Goal: Task Accomplishment & Management: Manage account settings

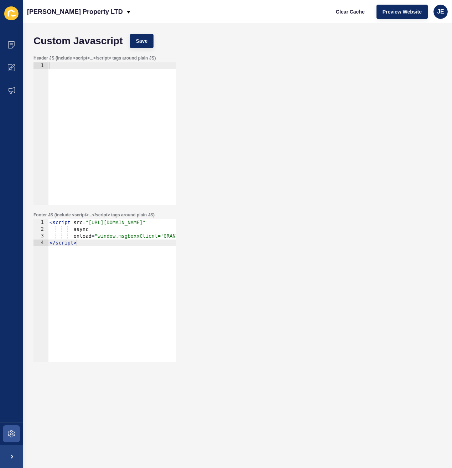
click at [131, 107] on div at bounding box center [112, 140] width 128 height 156
paste textarea "</script>"
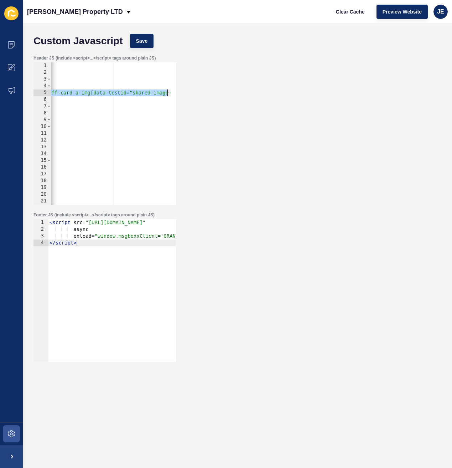
scroll to position [0, 222]
drag, startPoint x: 162, startPoint y: 92, endPoint x: 166, endPoint y: 139, distance: 47.9
click at [216, 92] on div "Header JS (include <script>...</script> tags around plain JS) </script> 1 2 3 4…" at bounding box center [237, 130] width 415 height 157
drag, startPoint x: 86, startPoint y: 94, endPoint x: 36, endPoint y: 95, distance: 49.6
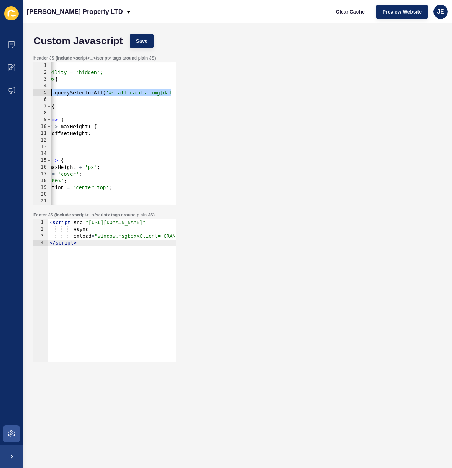
click at [36, 95] on div "const staffImages = document.querySelectorAll('#staff-card a img[data-testid="s…" at bounding box center [105, 133] width 143 height 143
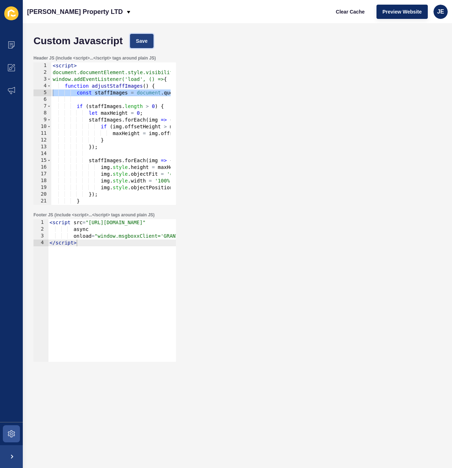
click at [145, 46] on button "Save" at bounding box center [142, 41] width 24 height 14
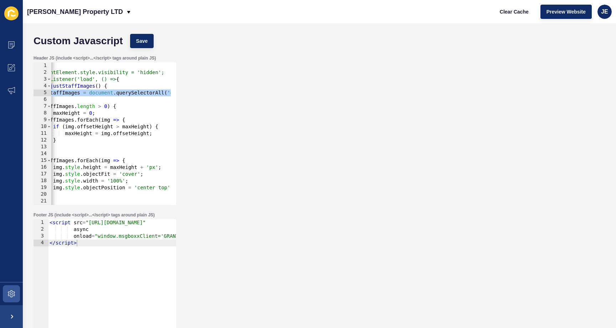
scroll to position [0, 56]
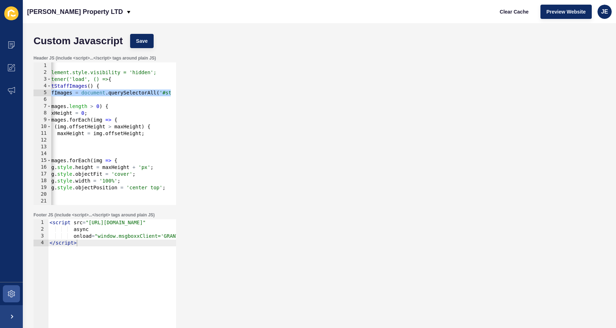
click at [150, 186] on div "< script > document.documentElement.style.visibility = 'hidden'; window.addEven…" at bounding box center [166, 137] width 341 height 151
click at [156, 189] on div "< script > document.documentElement.style.visibility = 'hidden'; window.addEven…" at bounding box center [166, 137] width 341 height 151
type textarea "img.style.objectPosition = 'center';"
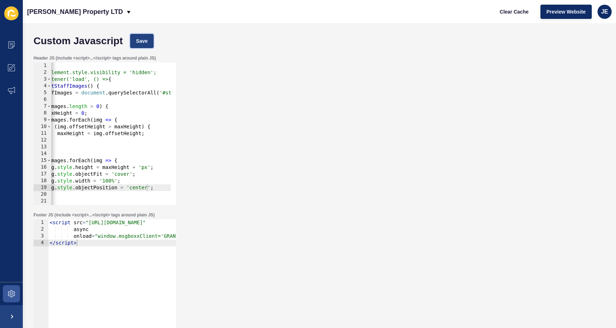
click at [147, 43] on span "Save" at bounding box center [142, 40] width 12 height 7
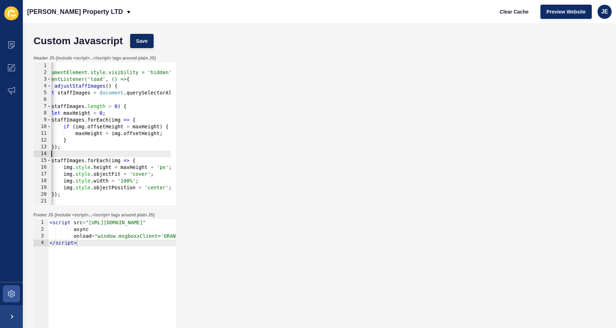
click at [132, 155] on div "< script > document.documentElement.style.visibility = 'hidden'; window.addEven…" at bounding box center [184, 137] width 341 height 151
type textarea "img.style.objectPosition = 'center top';"
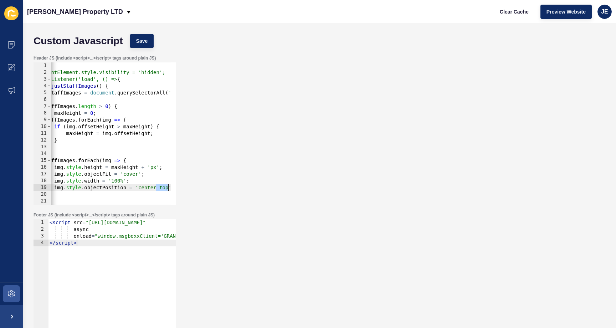
scroll to position [0, 47]
click at [146, 39] on span "Save" at bounding box center [142, 40] width 12 height 7
click at [11, 63] on span at bounding box center [11, 67] width 23 height 23
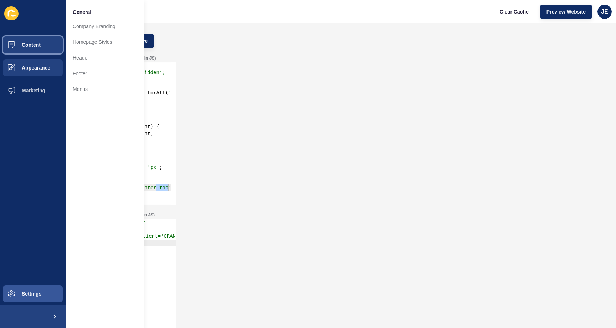
click at [18, 46] on span "Content" at bounding box center [20, 45] width 42 height 6
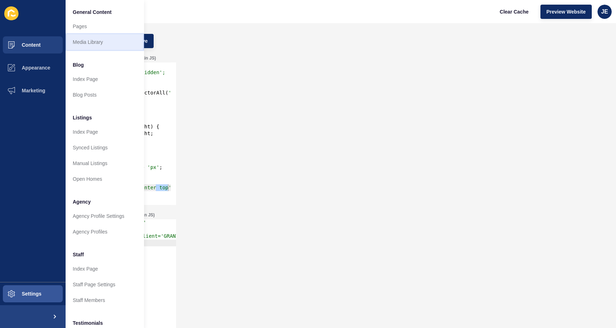
click at [88, 40] on link "Media Library" at bounding box center [105, 42] width 78 height 16
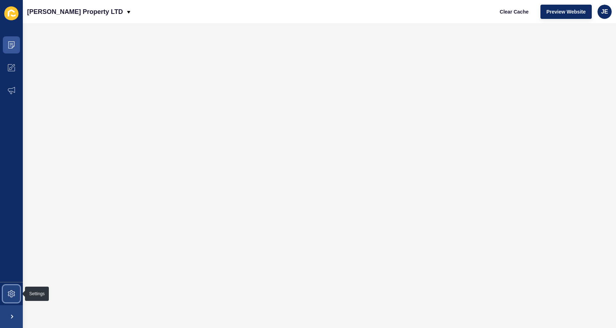
click at [12, 292] on icon at bounding box center [11, 293] width 7 height 7
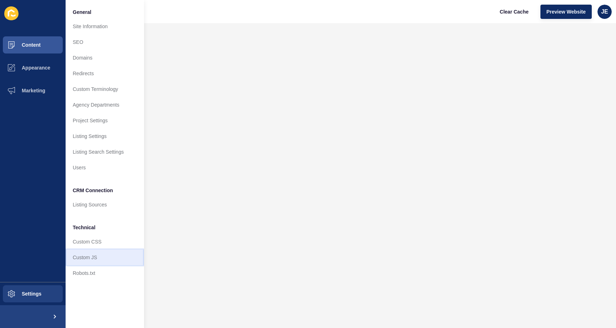
click at [73, 259] on link "Custom JS" at bounding box center [105, 258] width 78 height 16
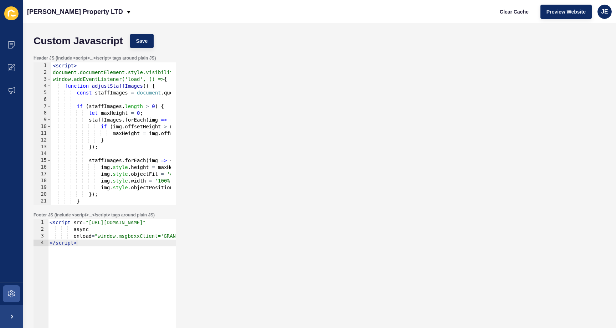
click at [93, 113] on div "< script > document.documentElement.style.visibility = 'hidden'; window.addEven…" at bounding box center [221, 137] width 341 height 151
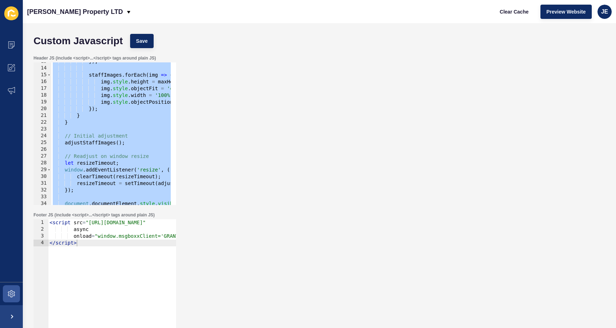
click at [115, 137] on div "}) ; staffImages . forEach ( img => { img . style . height = maxHeight + 'px' ;…" at bounding box center [221, 133] width 341 height 151
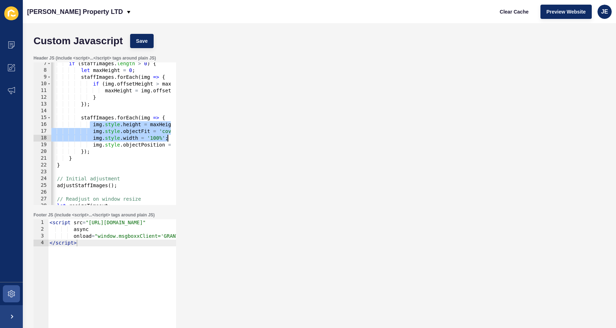
scroll to position [0, 53]
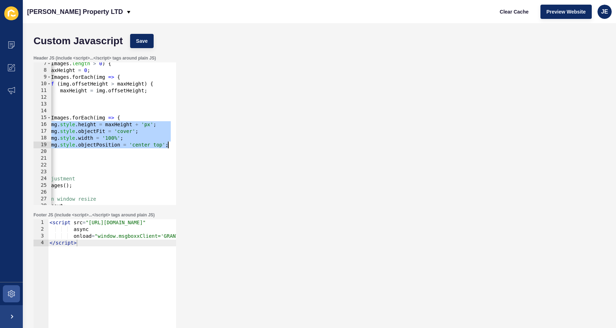
drag, startPoint x: 98, startPoint y: 125, endPoint x: 186, endPoint y: 144, distance: 90.2
click at [186, 144] on div "Header JS (include <script>...</script> tags around plain JS) // Initial adjust…" at bounding box center [319, 130] width 579 height 157
type textarea "// img.style.objectPosition = 'center top';"
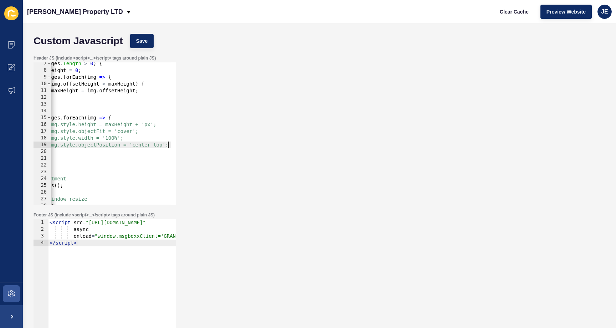
scroll to position [0, 49]
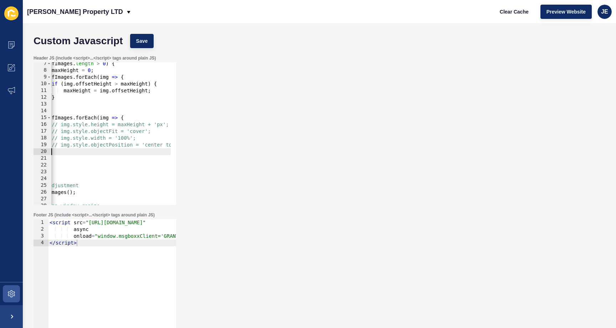
paste textarea "img.style.objectPosition = "center top";"
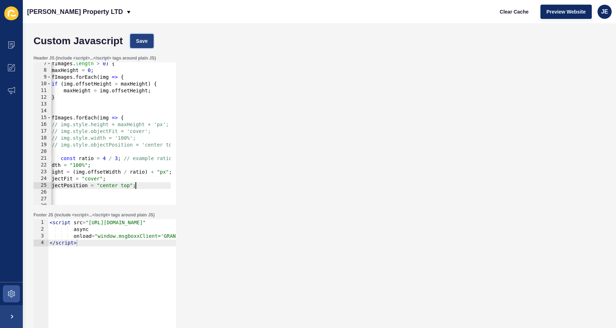
click at [145, 37] on button "Save" at bounding box center [142, 41] width 24 height 14
click at [106, 140] on div "if ( staffImages . length > 0 ) { let maxHeight = 0 ; staffImages . forEach ( i…" at bounding box center [172, 135] width 341 height 151
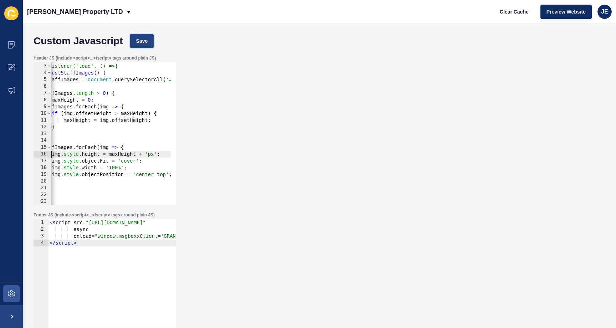
click at [143, 41] on span "Save" at bounding box center [142, 40] width 12 height 7
click at [99, 123] on div "document.documentElement.style.visibility = 'hidden'; window.addEventListener('…" at bounding box center [172, 131] width 341 height 151
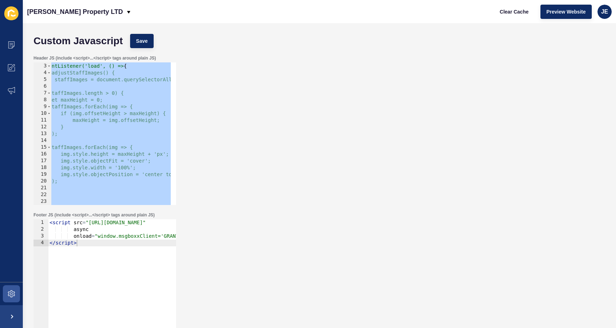
type textarea "// </script>"
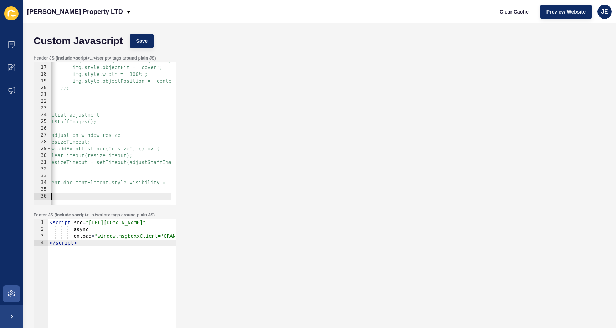
scroll to position [0, 0]
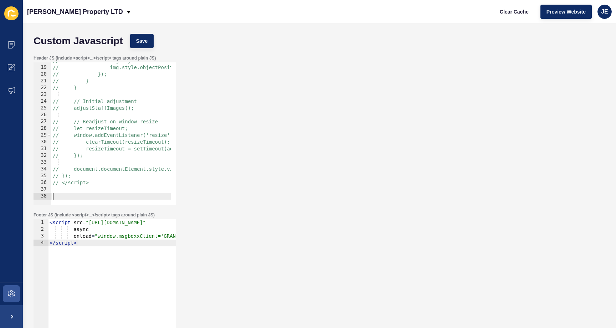
paste textarea
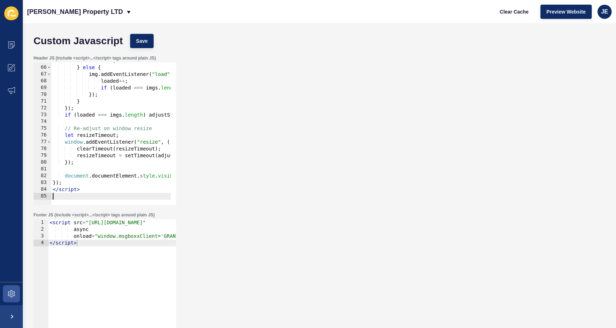
scroll to position [439, 0]
click at [141, 41] on span "Save" at bounding box center [142, 40] width 12 height 7
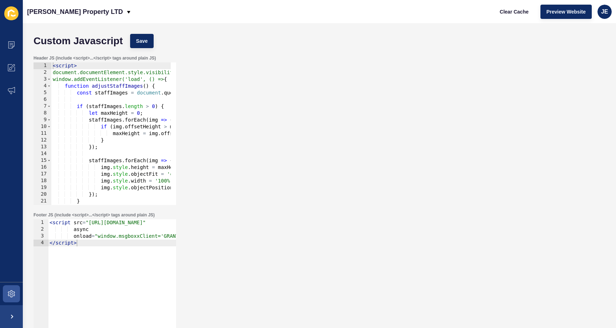
scroll to position [0, 0]
click at [149, 46] on button "Save" at bounding box center [142, 41] width 24 height 14
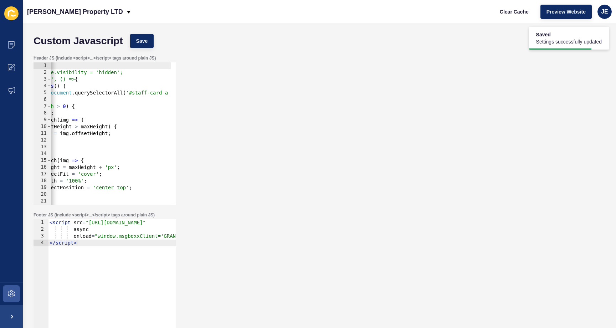
scroll to position [0, 76]
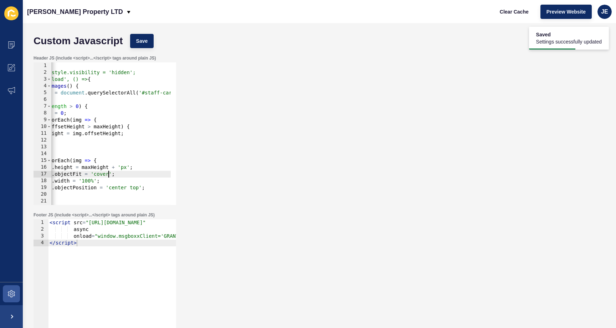
click at [107, 176] on div "< script > document.documentElement.style.visibility = 'hidden'; window.addEven…" at bounding box center [145, 137] width 341 height 151
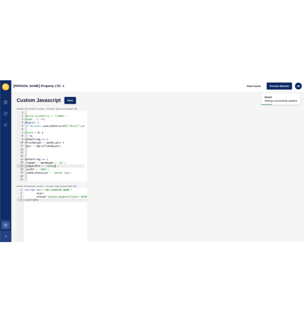
scroll to position [0, 10]
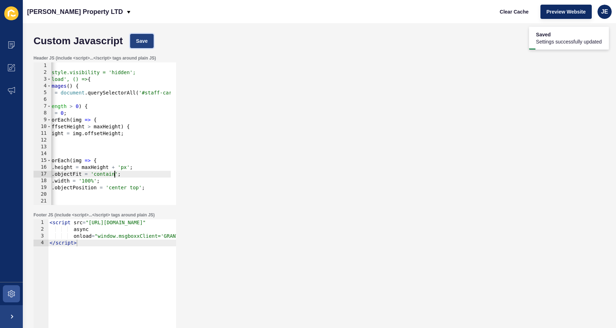
click at [140, 40] on button "Save" at bounding box center [142, 41] width 24 height 14
type textarea "img.style.objectFit = 'contai';"
click at [142, 37] on button "Save" at bounding box center [142, 41] width 24 height 14
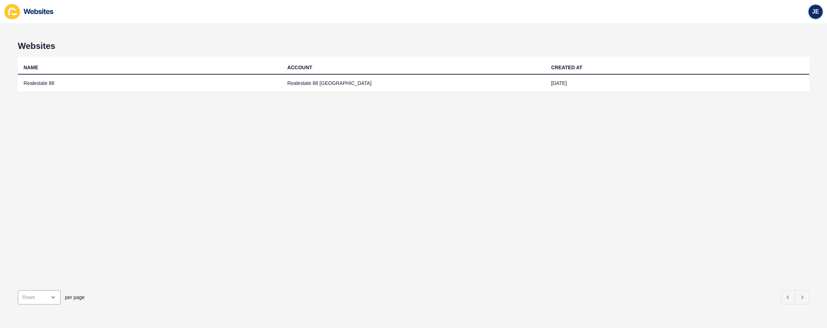
click at [815, 13] on span "JE" at bounding box center [815, 11] width 7 height 7
click at [784, 60] on link "Logout" at bounding box center [798, 60] width 52 height 16
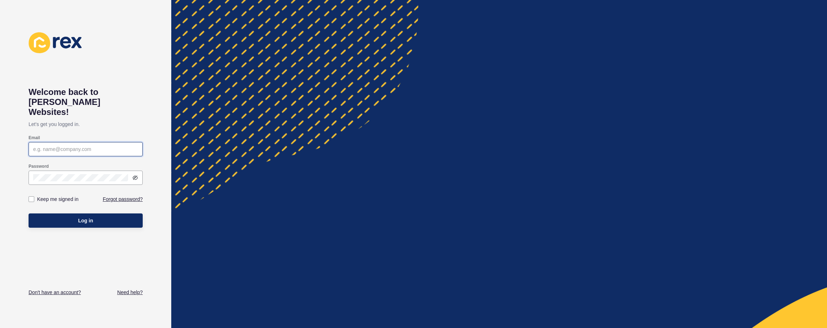
type input "[EMAIL_ADDRESS][PERSON_NAME][DOMAIN_NAME]"
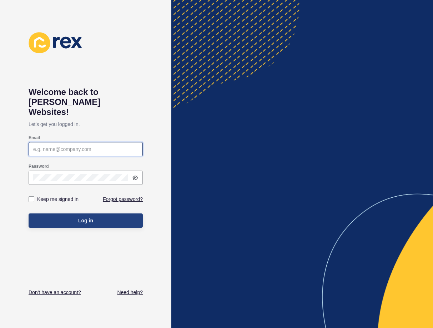
type input "[EMAIL_ADDRESS][PERSON_NAME][DOMAIN_NAME]"
click at [87, 217] on span "Log in" at bounding box center [85, 220] width 15 height 7
